Goal: Check status: Check status

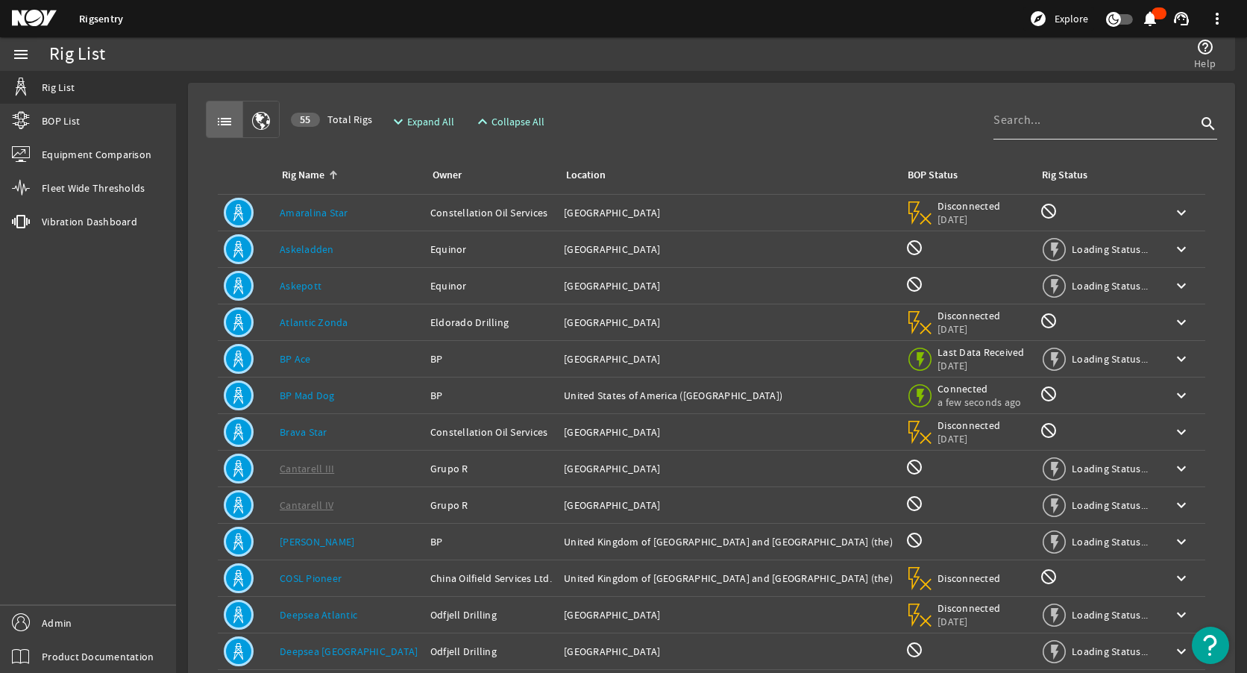
click at [1032, 122] on input at bounding box center [1094, 120] width 203 height 18
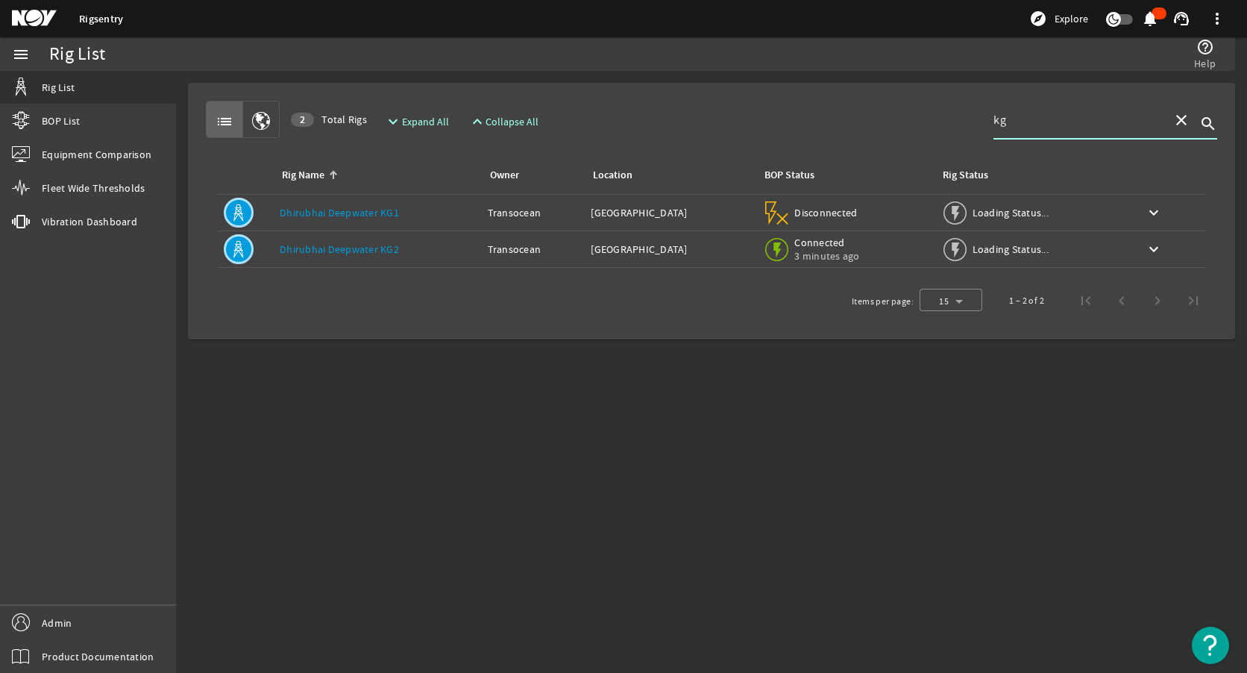
type input "kg"
click at [400, 251] on div "Rig Name: Dhirubhai Deepwater KG2" at bounding box center [378, 249] width 196 height 15
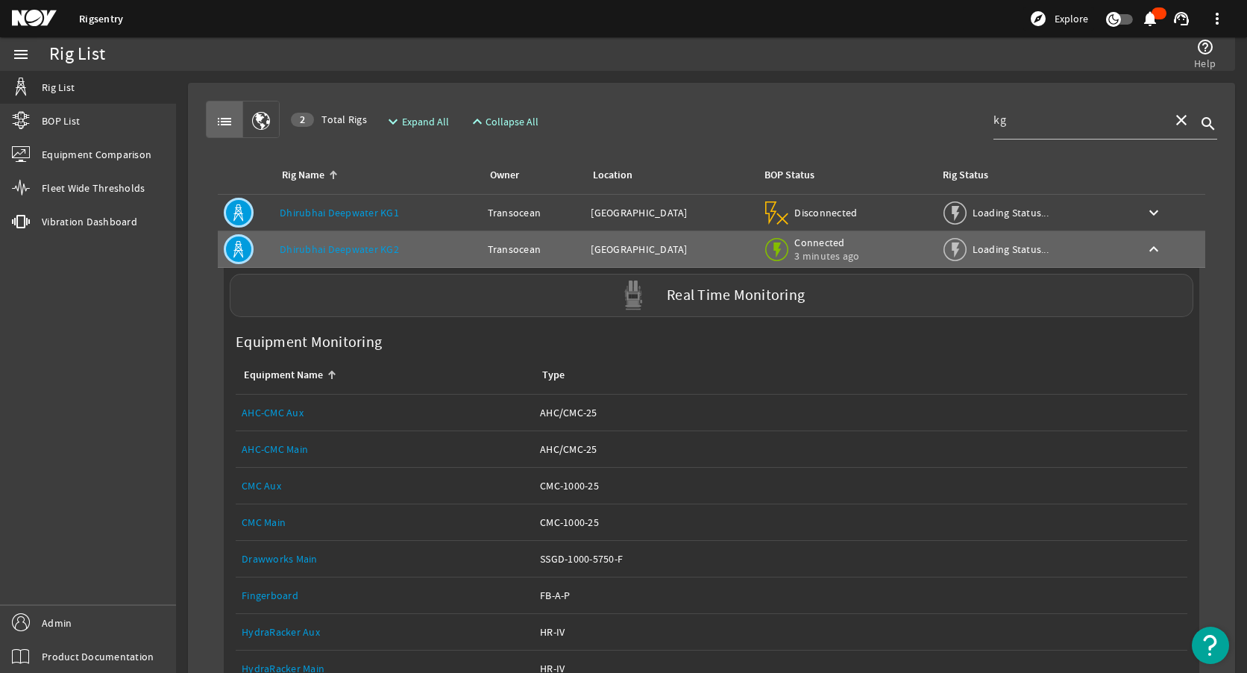
click at [348, 304] on div "Real Time Monitoring" at bounding box center [711, 295] width 963 height 43
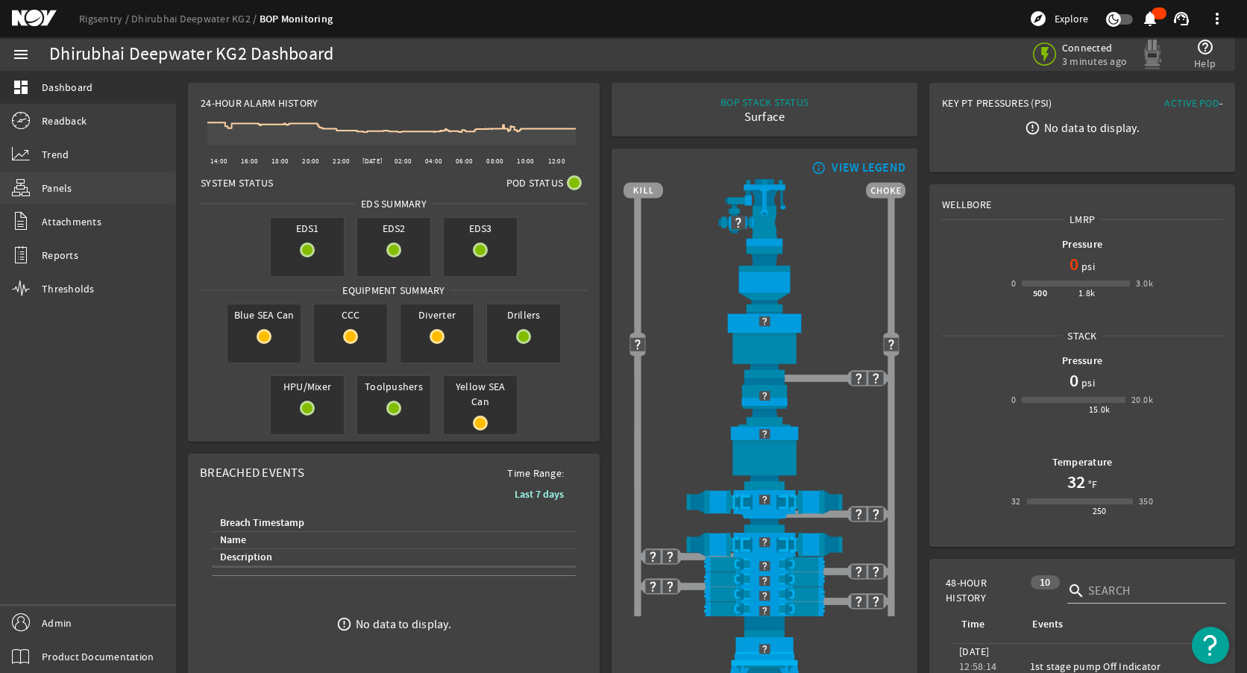
click at [85, 187] on link "Panels" at bounding box center [88, 188] width 176 height 33
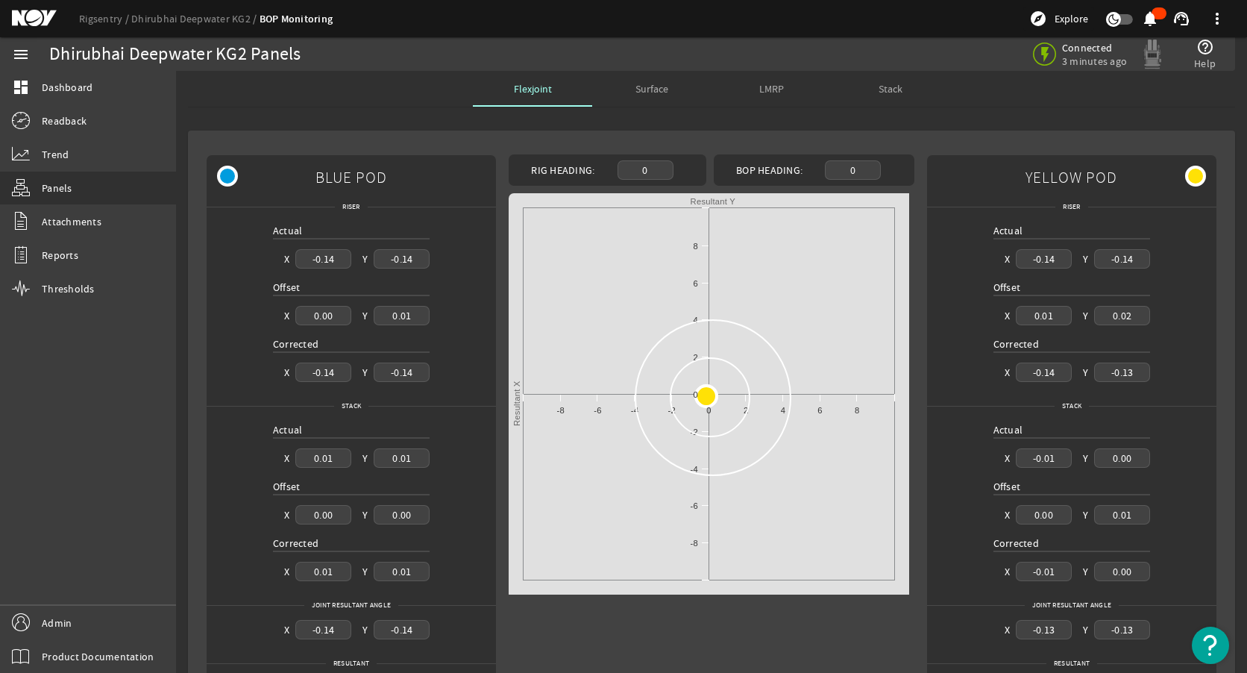
click at [352, 97] on div "Flexjoint Surface LMRP Stack" at bounding box center [711, 89] width 1047 height 36
click at [286, 110] on rigsentry-tab "Flexjoint Surface LMRP Stack BLUE POD Riser Actual X -0.14 Y -0.14 Offset X 0.0…" at bounding box center [711, 403] width 1071 height 664
click at [95, 22] on link "Rigsentry" at bounding box center [105, 18] width 52 height 13
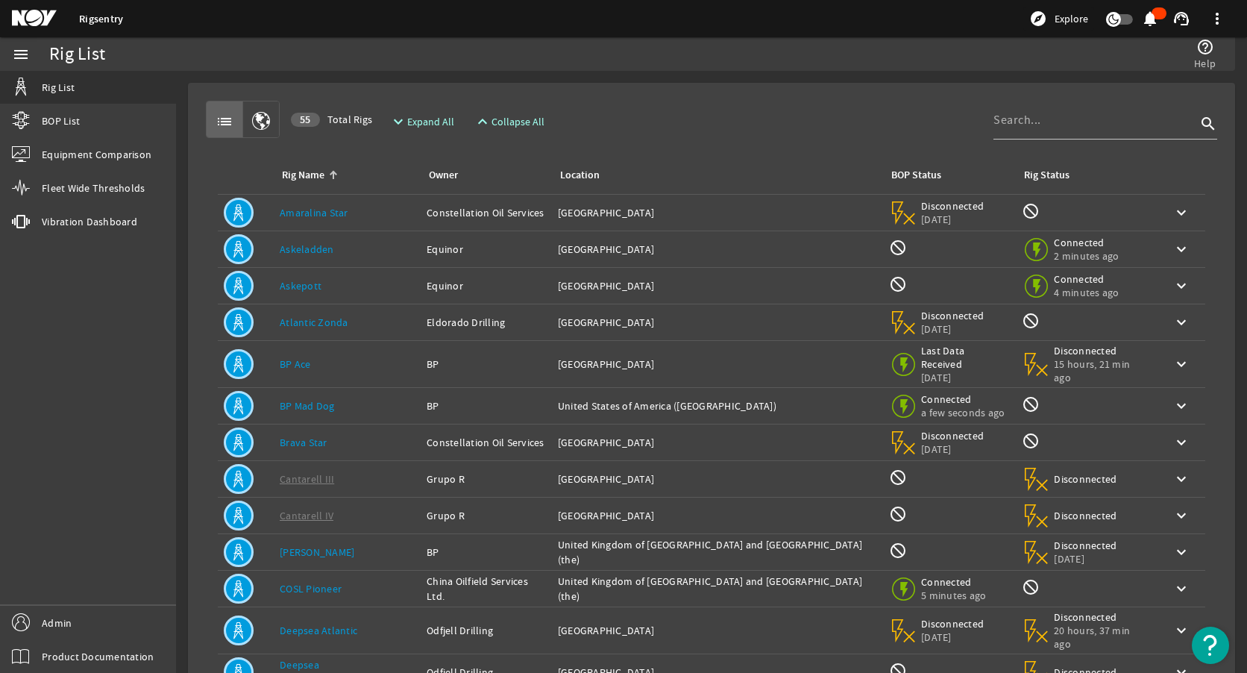
click at [823, 99] on div "list 55 Total Rigs expand_more Expand All expand_less Collapse All search Rig N…" at bounding box center [711, 459] width 1023 height 729
click at [812, 97] on div "list 55 Total Rigs expand_more Expand All expand_less Collapse All search Rig N…" at bounding box center [711, 459] width 1023 height 729
click at [796, 95] on div "list 55 Total Rigs expand_more Expand All expand_less Collapse All search Rig N…" at bounding box center [711, 459] width 1023 height 729
click at [758, 101] on div "list 55 Total Rigs expand_more Expand All expand_less Collapse All search" at bounding box center [711, 119] width 1011 height 37
